Goal: Navigation & Orientation: Find specific page/section

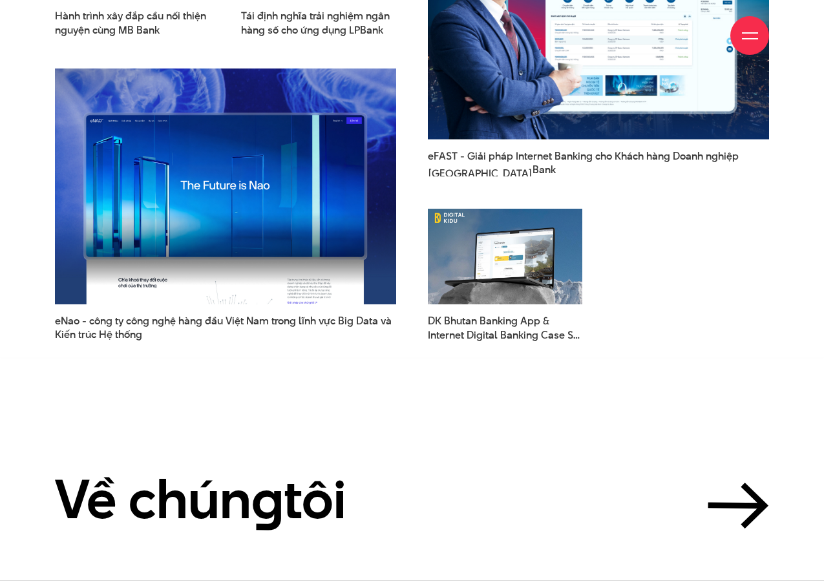
scroll to position [3653, 0]
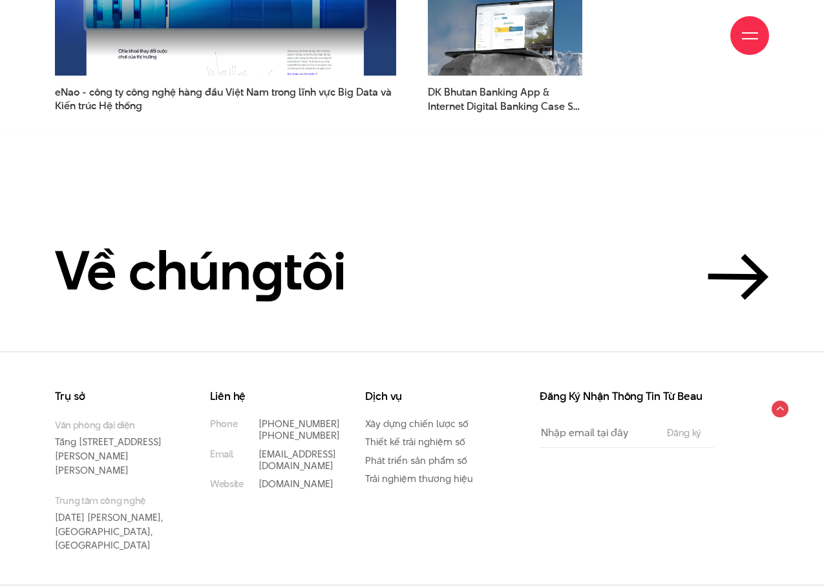
click at [769, 303] on section "Về chún g tôi" at bounding box center [412, 231] width 824 height 239
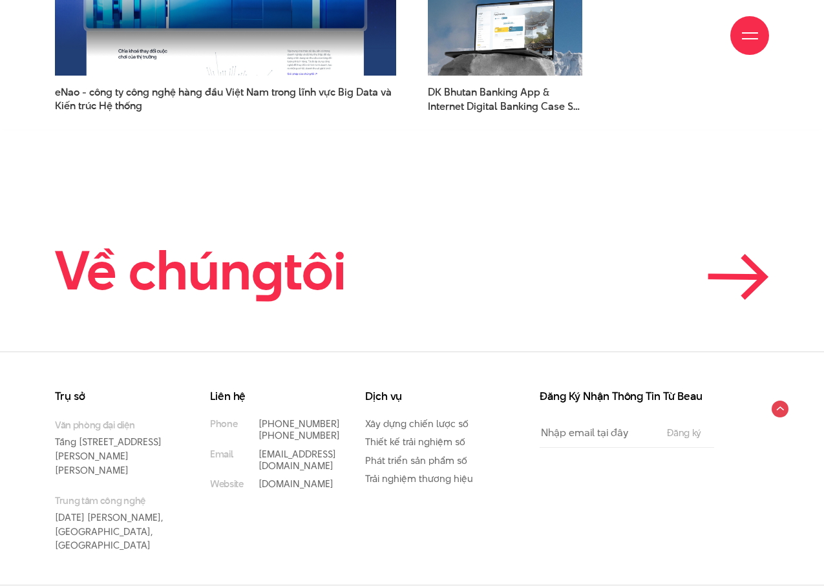
click at [755, 277] on icon at bounding box center [736, 277] width 51 height 1
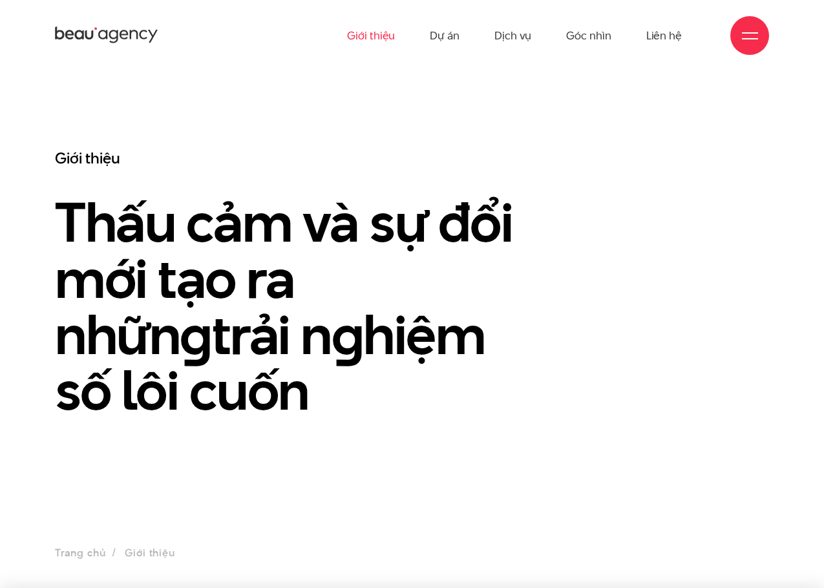
click at [746, 32] on span at bounding box center [750, 32] width 16 height 1
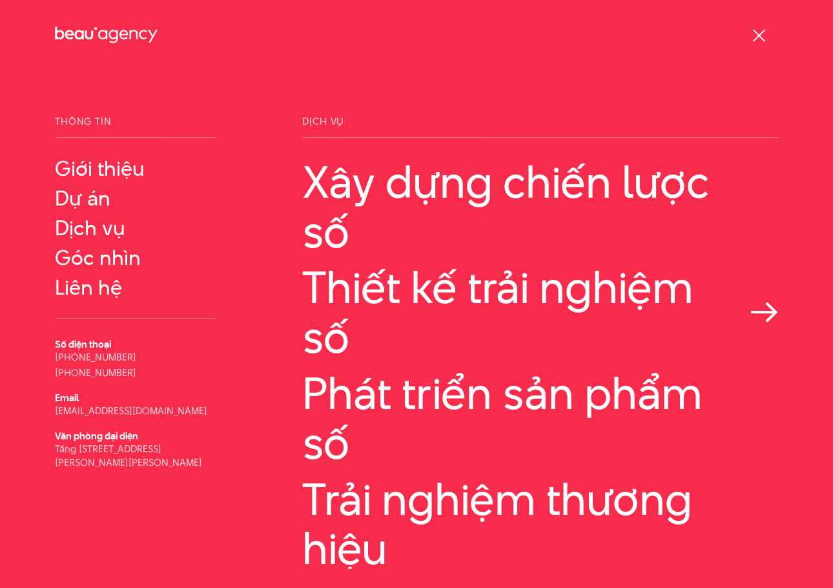
scroll to position [58, 0]
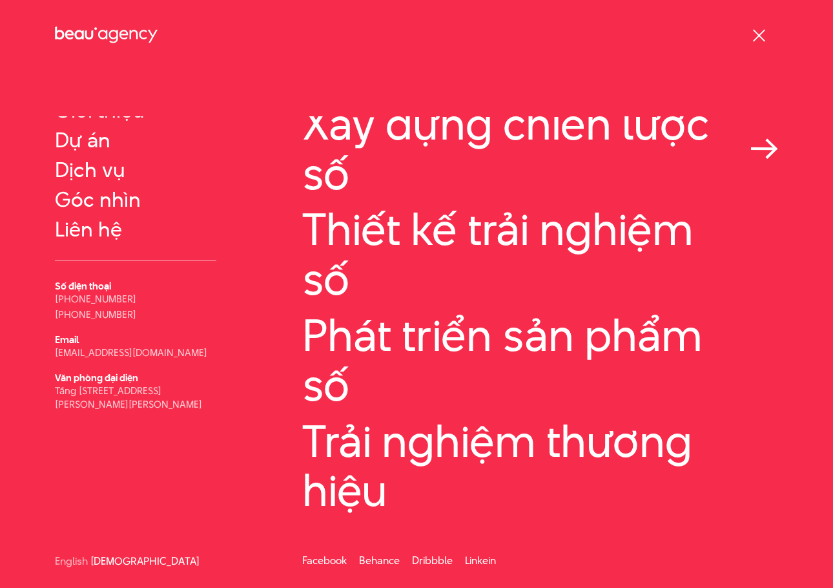
click at [438, 158] on link "Xây dựng chiến lược số" at bounding box center [540, 148] width 476 height 99
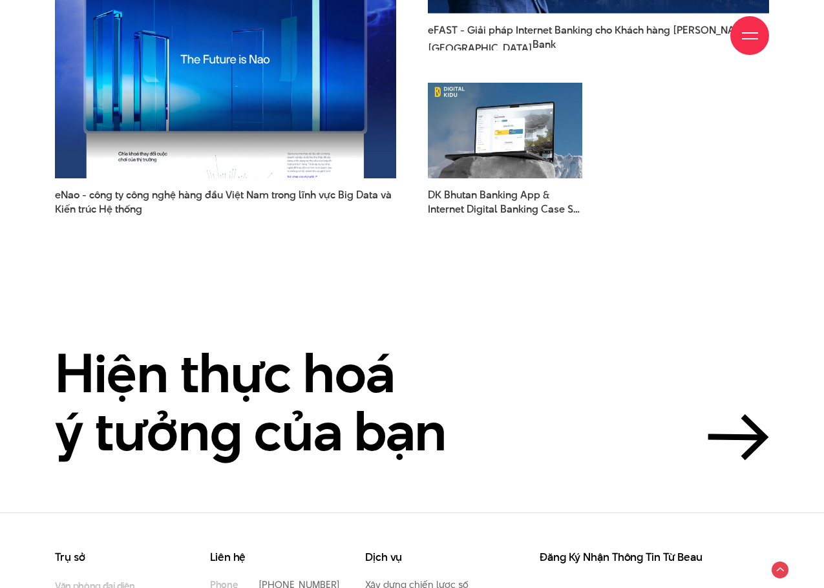
scroll to position [3605, 0]
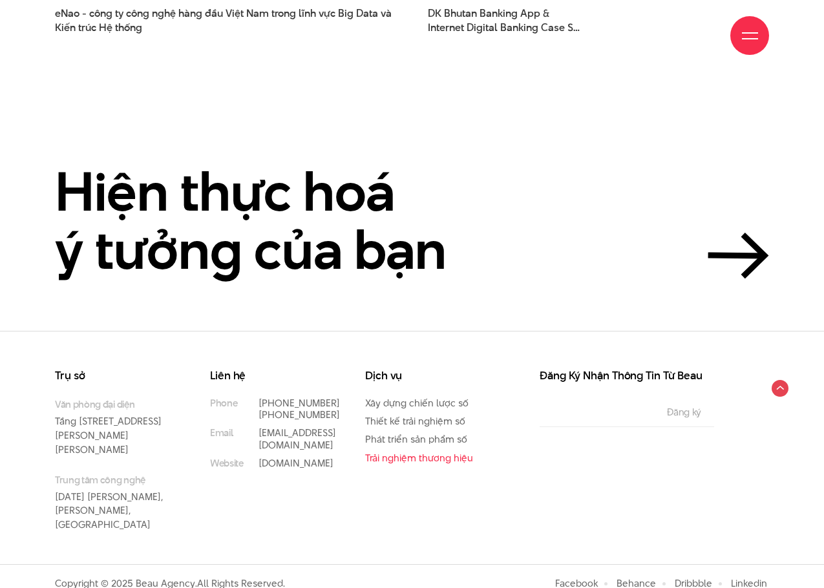
click at [424, 461] on link "Trải nghiệm thương hiệu" at bounding box center [419, 458] width 108 height 14
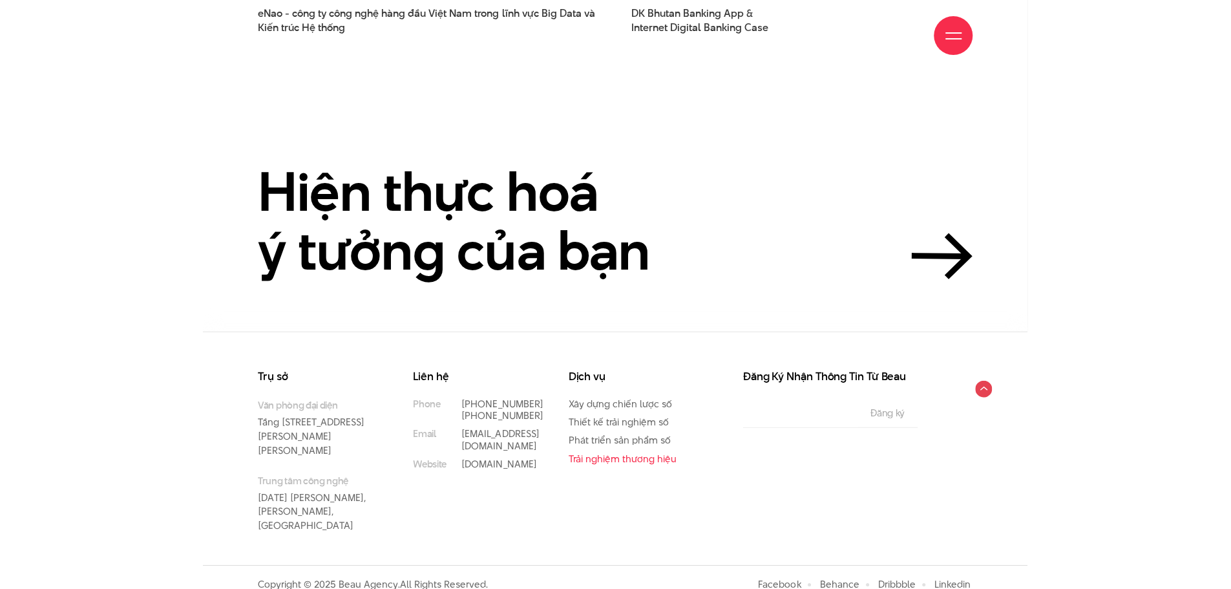
scroll to position [3702, 0]
